Goal: Navigation & Orientation: Find specific page/section

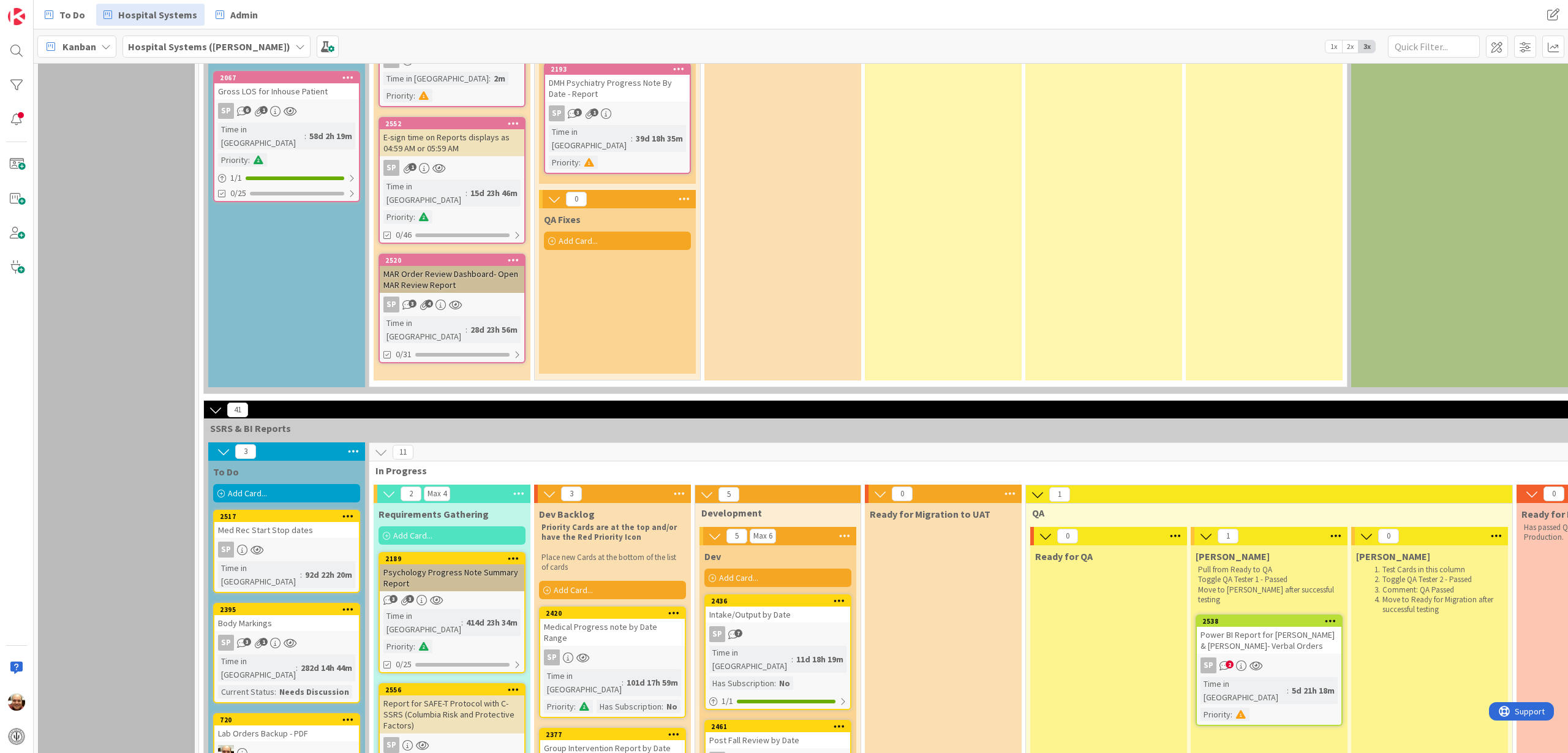
scroll to position [1132, 0]
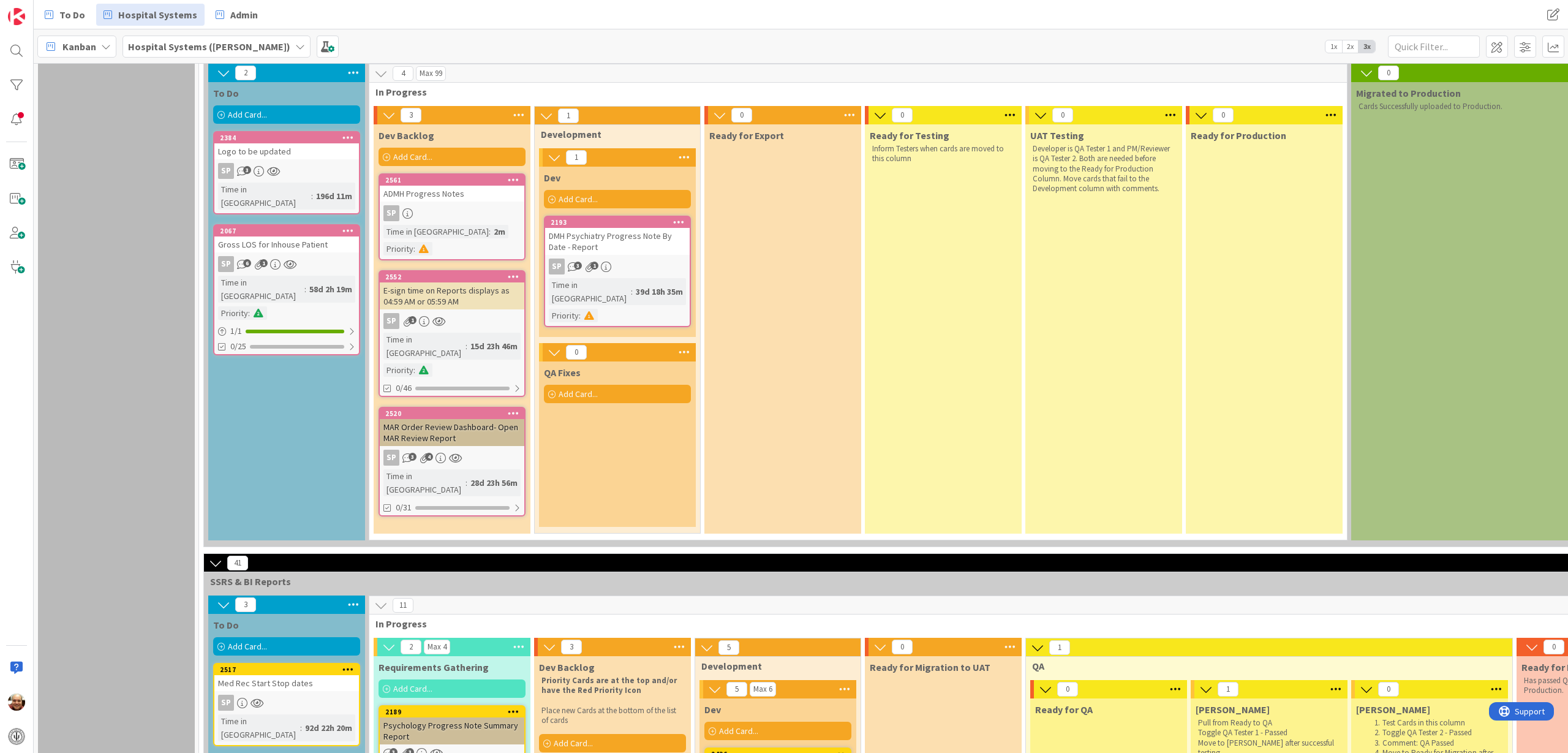
click at [472, 186] on div "ADMH Progress Notes" at bounding box center [452, 193] width 145 height 16
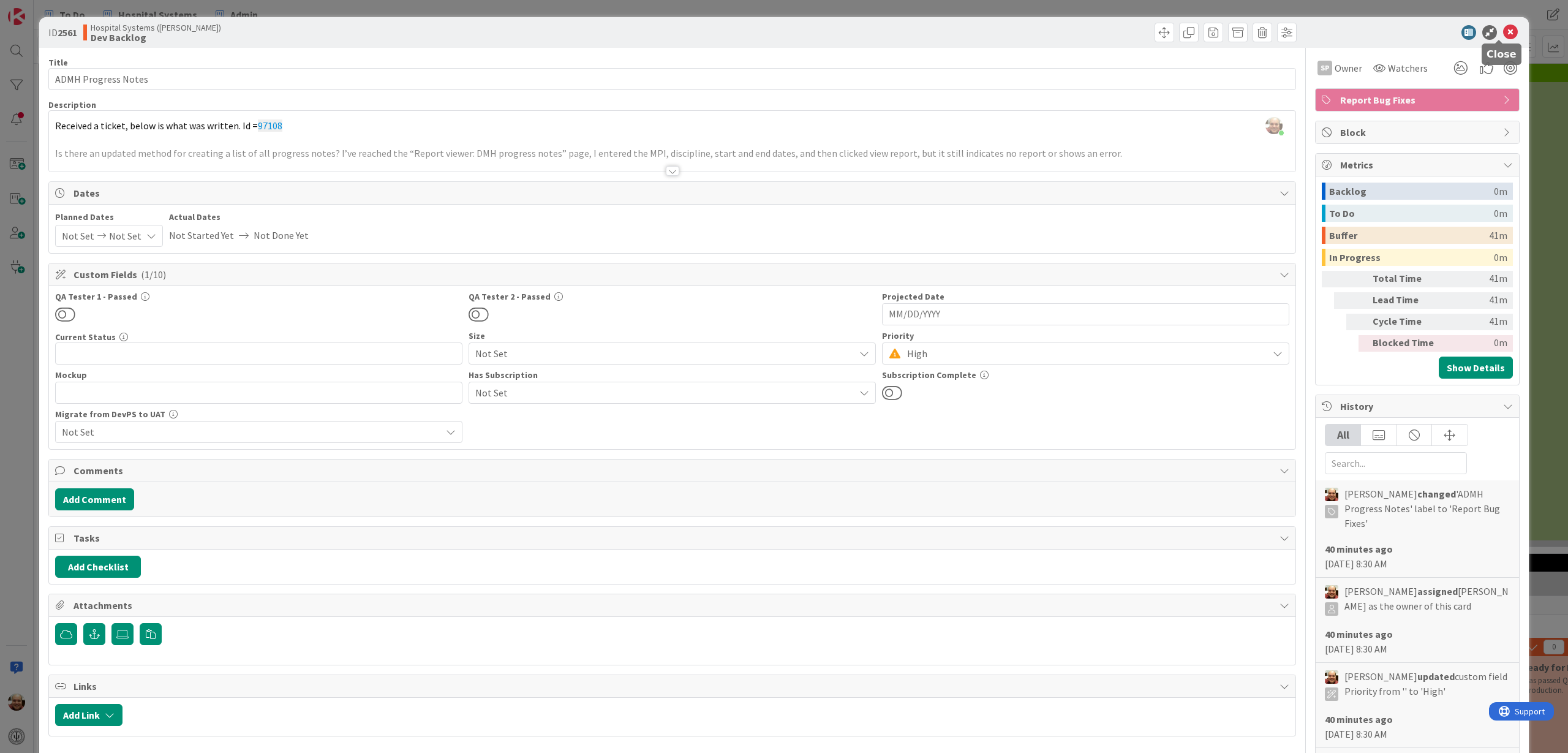
click at [1503, 31] on icon at bounding box center [1510, 32] width 14 height 14
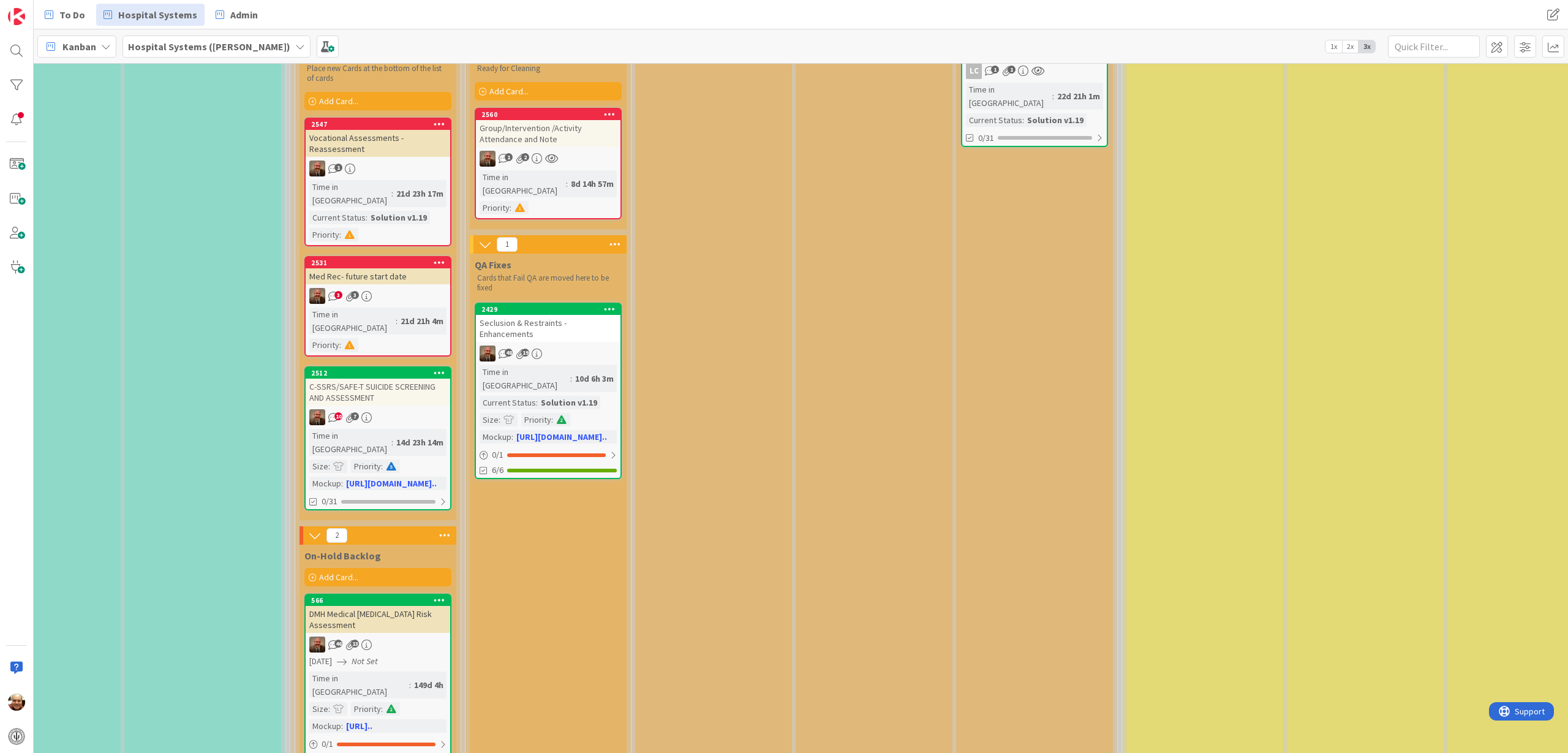
scroll to position [153, 722]
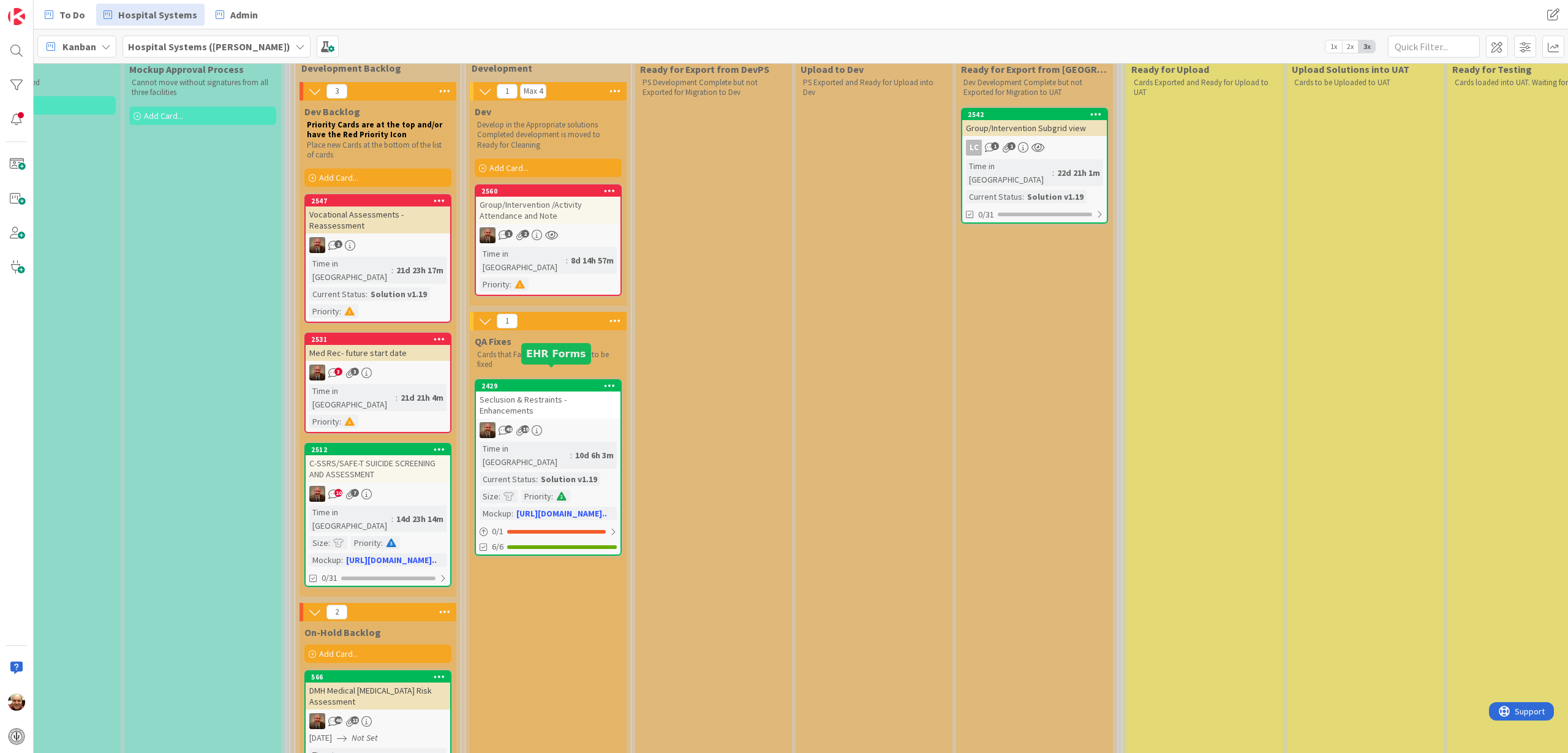
click at [560, 381] on div "2429" at bounding box center [551, 385] width 139 height 8
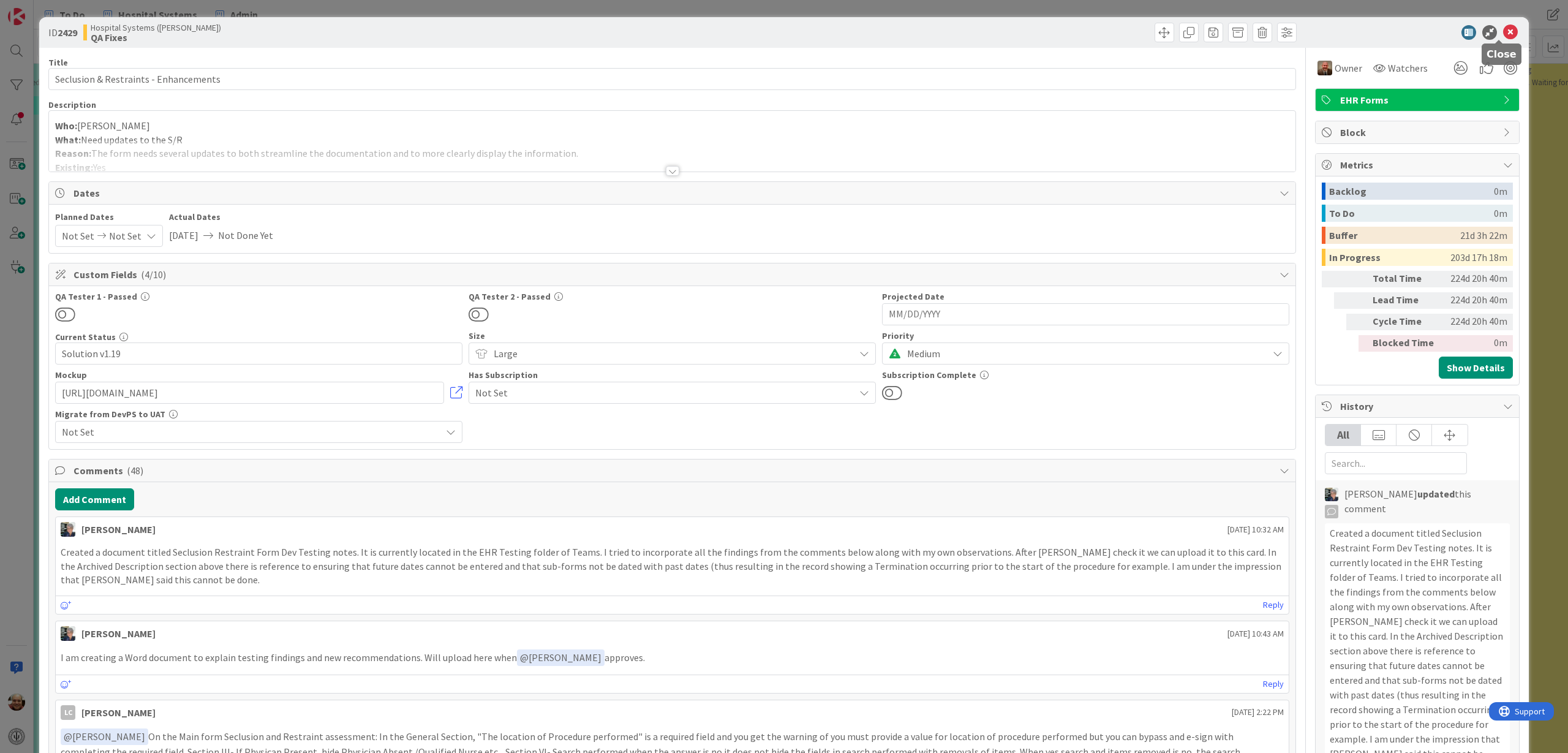
click at [1505, 31] on icon at bounding box center [1510, 32] width 14 height 14
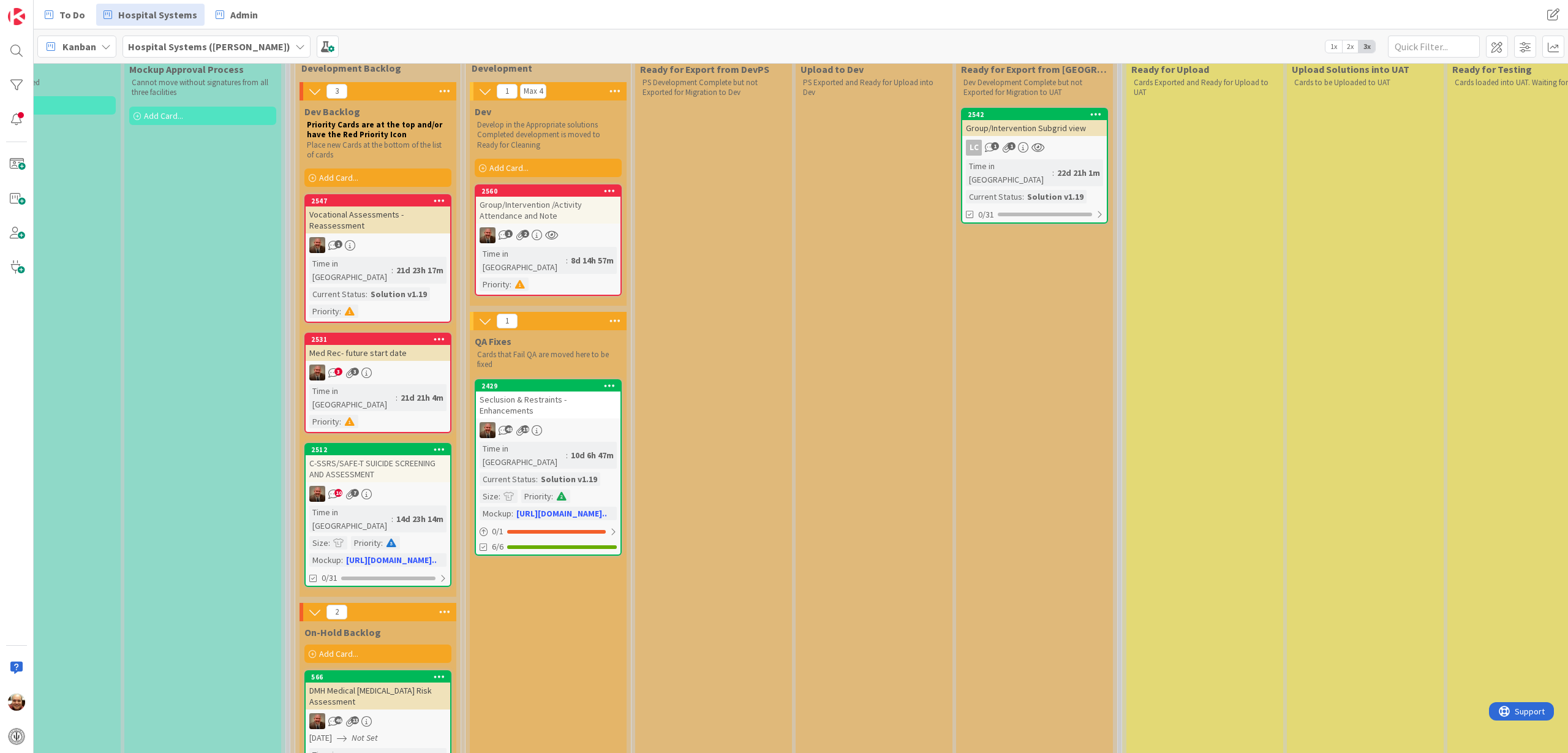
click at [554, 204] on div "Group/Intervention /Activity Attendance and Note" at bounding box center [548, 210] width 145 height 27
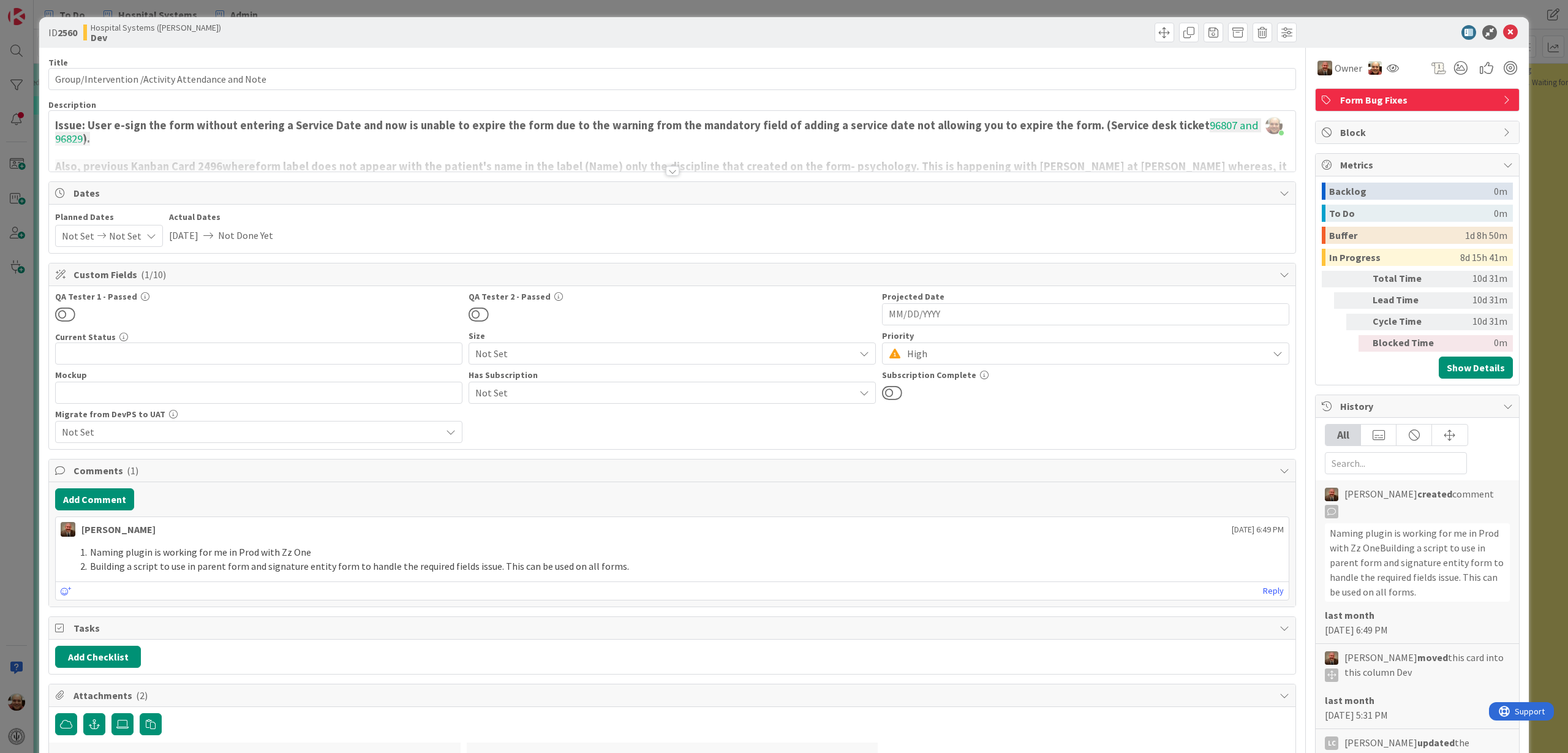
click at [672, 170] on div at bounding box center [672, 171] width 14 height 10
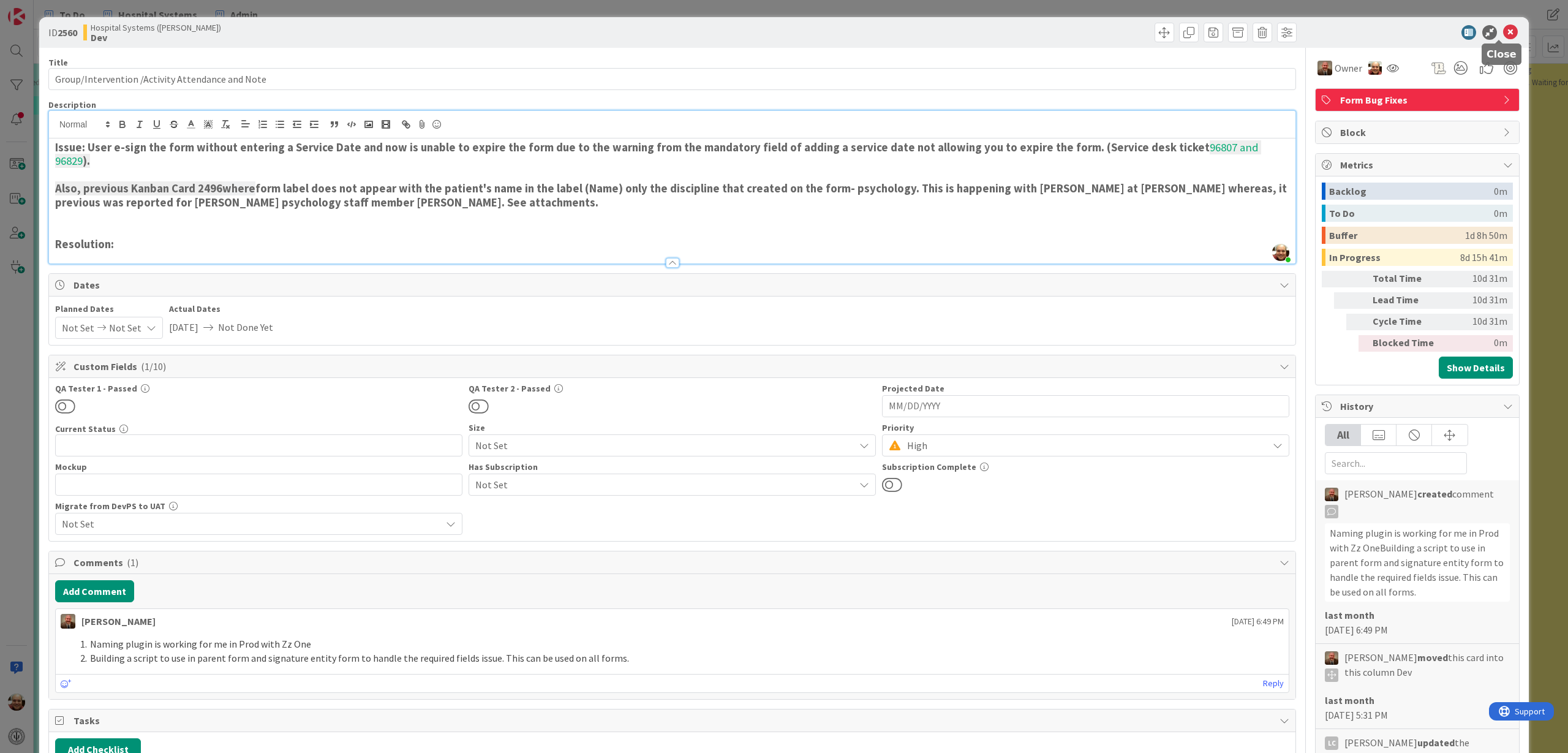
click at [1503, 30] on icon at bounding box center [1510, 32] width 14 height 14
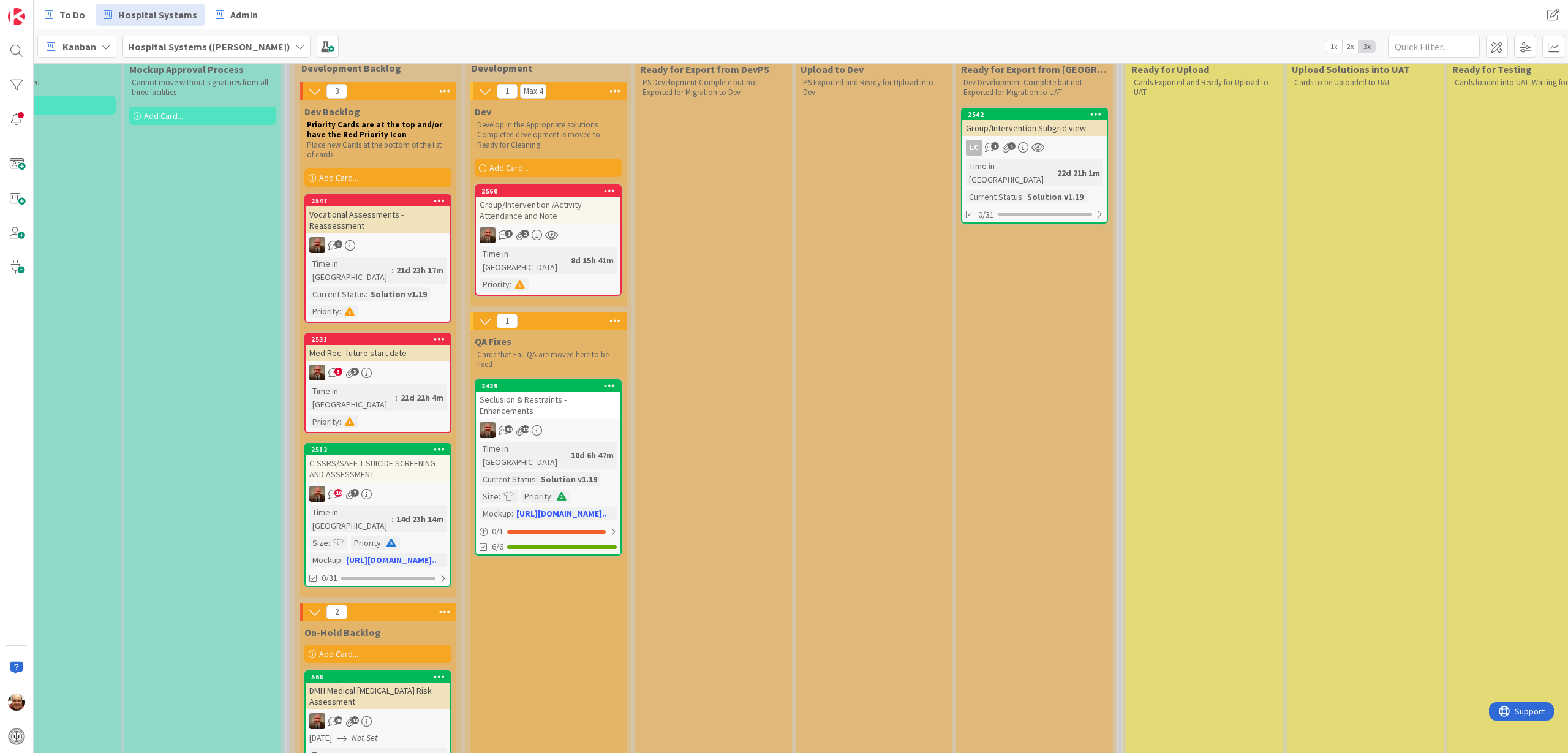
scroll to position [153, 722]
